Goal: Task Accomplishment & Management: Manage account settings

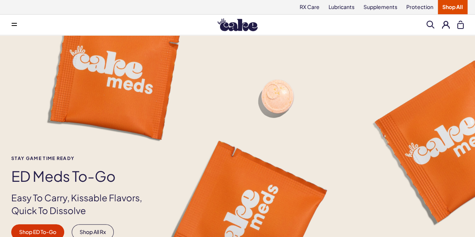
click at [445, 24] on button at bounding box center [446, 25] width 8 height 8
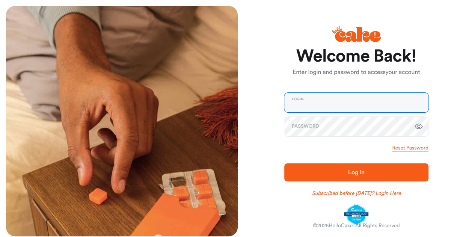
click at [326, 110] on input "email" at bounding box center [356, 103] width 144 height 20
type input "**********"
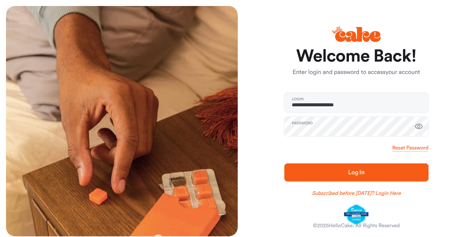
click at [347, 171] on span "Log In" at bounding box center [356, 172] width 120 height 9
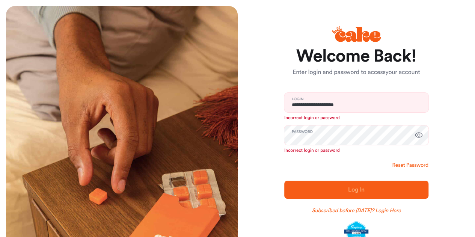
click at [404, 166] on link "Reset Password" at bounding box center [410, 165] width 36 height 8
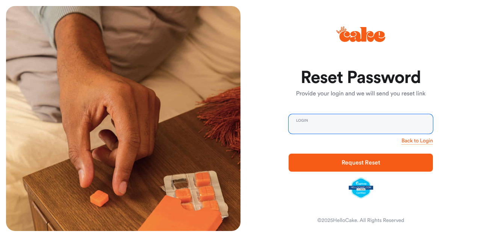
click at [345, 126] on input "email" at bounding box center [360, 124] width 144 height 20
type input "**********"
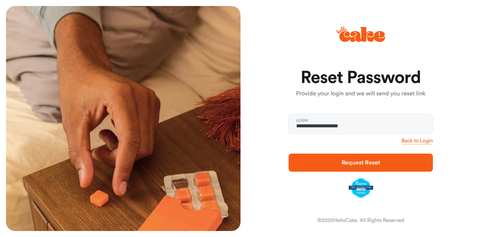
click at [361, 164] on span "Request Reset" at bounding box center [360, 163] width 39 height 6
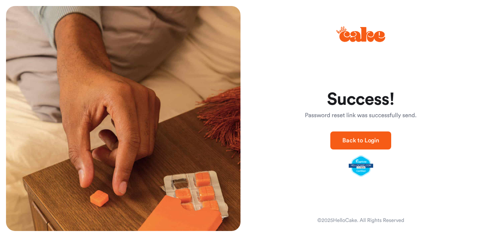
click at [370, 144] on span "Back to Login" at bounding box center [360, 140] width 37 height 9
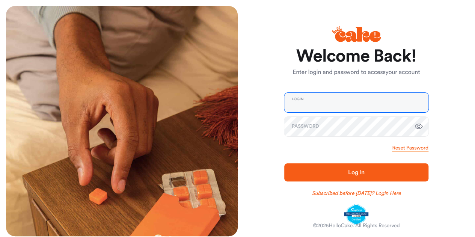
click at [323, 110] on input "email" at bounding box center [356, 103] width 144 height 20
type input "**********"
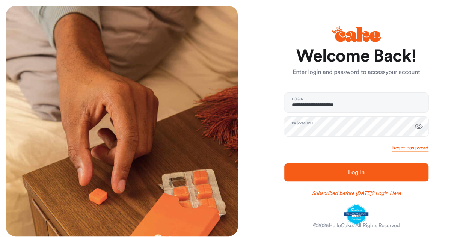
click at [351, 172] on span "Log In" at bounding box center [356, 172] width 17 height 6
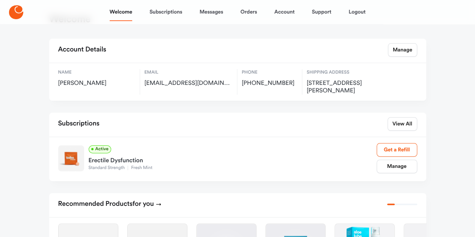
scroll to position [38, 0]
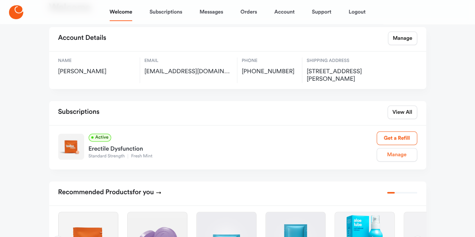
click at [394, 154] on link "Manage" at bounding box center [397, 155] width 41 height 14
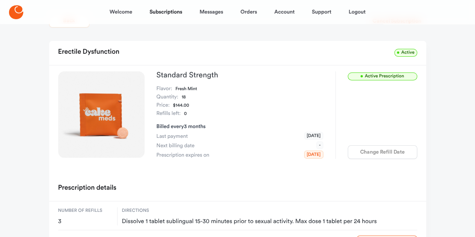
scroll to position [38, 0]
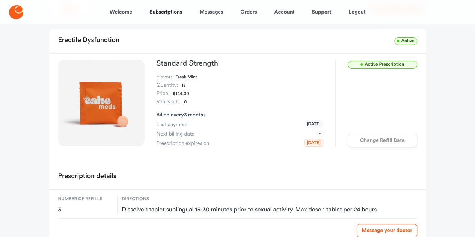
click at [406, 42] on span "Active" at bounding box center [405, 41] width 23 height 8
click at [371, 62] on span "Active Prescription" at bounding box center [382, 65] width 69 height 8
click at [304, 143] on span "Jan 08, 2026" at bounding box center [313, 143] width 19 height 8
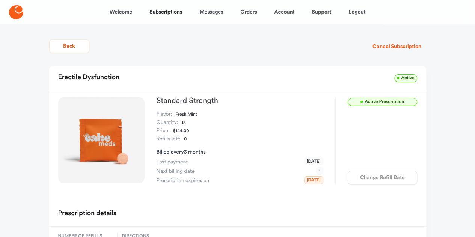
scroll to position [0, 0]
click at [389, 45] on button "Cancel Subscription" at bounding box center [397, 47] width 58 height 14
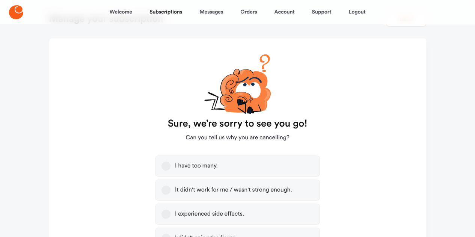
scroll to position [38, 0]
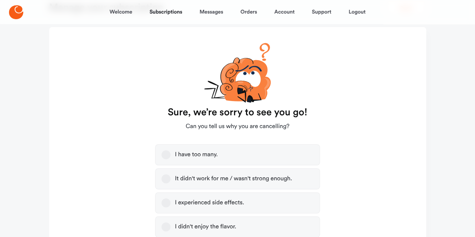
click at [165, 155] on button "I have too many." at bounding box center [165, 154] width 9 height 9
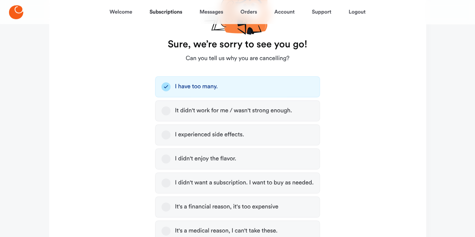
scroll to position [113, 0]
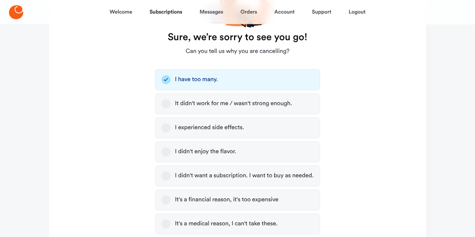
click at [168, 104] on button "It didn't work for me / wasn't strong enough." at bounding box center [165, 103] width 9 height 9
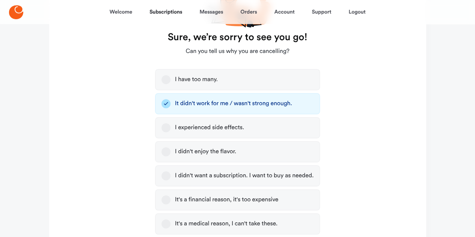
click at [169, 82] on button "I have too many." at bounding box center [165, 79] width 9 height 9
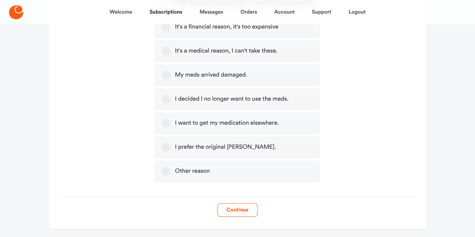
scroll to position [300, 0]
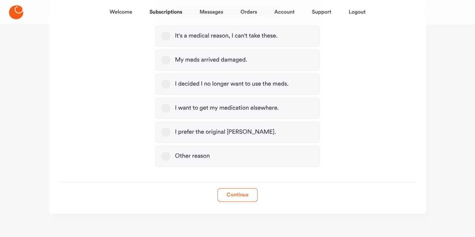
click at [246, 193] on button "Continue" at bounding box center [237, 195] width 40 height 14
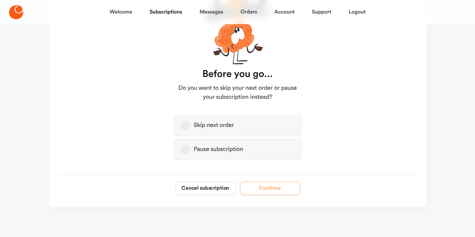
scroll to position [81, 0]
click at [182, 150] on button "Pause subscription" at bounding box center [184, 149] width 9 height 9
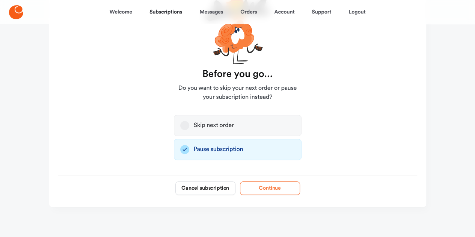
click at [268, 190] on button "Continue" at bounding box center [270, 188] width 60 height 14
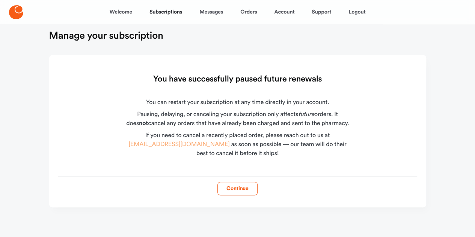
click at [170, 144] on link "hello@hellocake.com" at bounding box center [179, 145] width 101 height 6
